Goal: Transaction & Acquisition: Purchase product/service

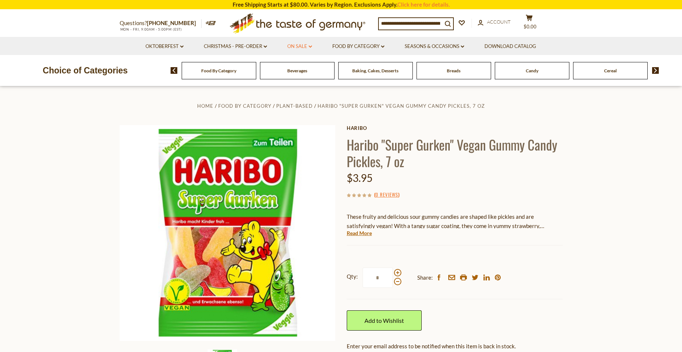
click at [293, 47] on link "On Sale dropdown_arrow" at bounding box center [299, 46] width 25 height 8
click at [293, 65] on link "All On Sale" at bounding box center [296, 65] width 27 height 7
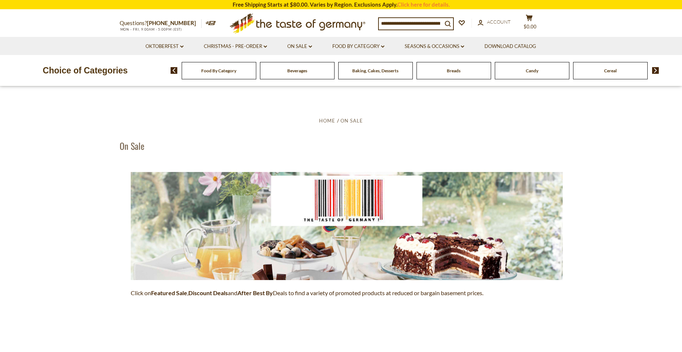
click at [256, 77] on div "Candy" at bounding box center [219, 70] width 75 height 17
click at [256, 73] on div "Candy" at bounding box center [219, 70] width 75 height 17
click at [301, 24] on icon at bounding box center [297, 21] width 136 height 17
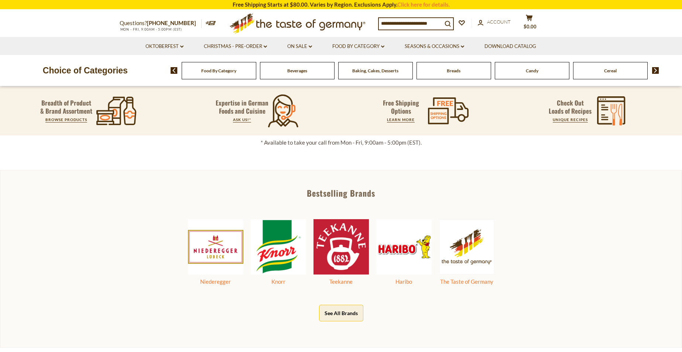
scroll to position [369, 0]
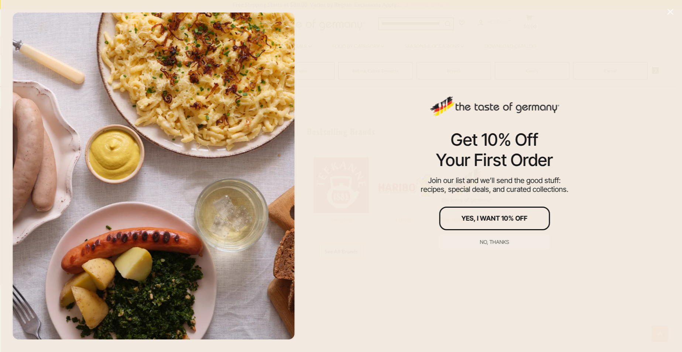
click at [668, 11] on icon "Close" at bounding box center [670, 11] width 7 height 7
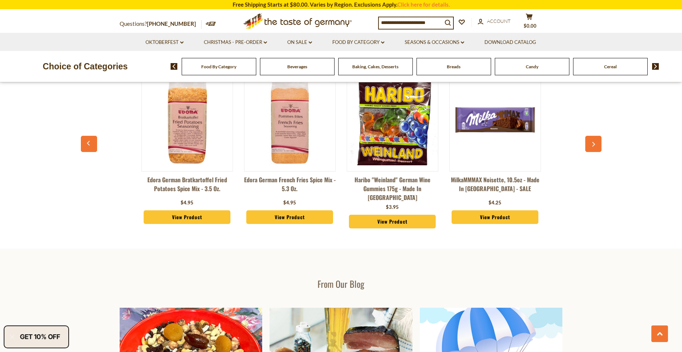
scroll to position [886, 0]
